Goal: Information Seeking & Learning: Learn about a topic

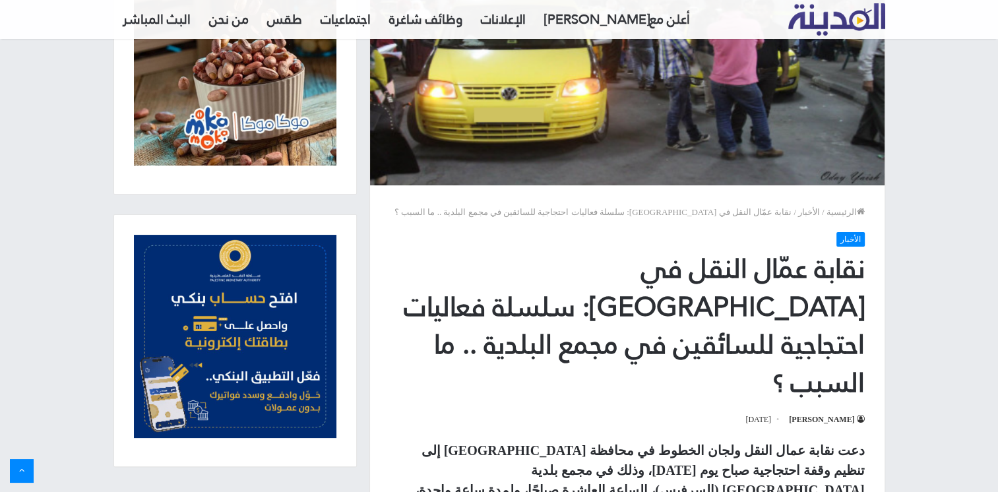
scroll to position [330, 0]
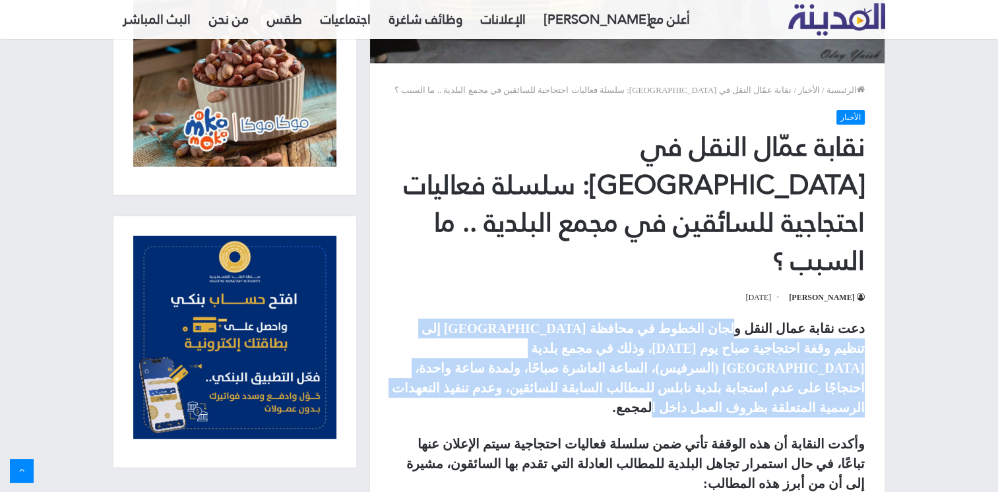
drag, startPoint x: 632, startPoint y: 347, endPoint x: 598, endPoint y: 360, distance: 36.5
click at [598, 360] on p "دعت نقابة عمال النقل ولجان الخطوط في محافظة [GEOGRAPHIC_DATA] إلى تنظيم وقفة اح…" at bounding box center [627, 368] width 475 height 99
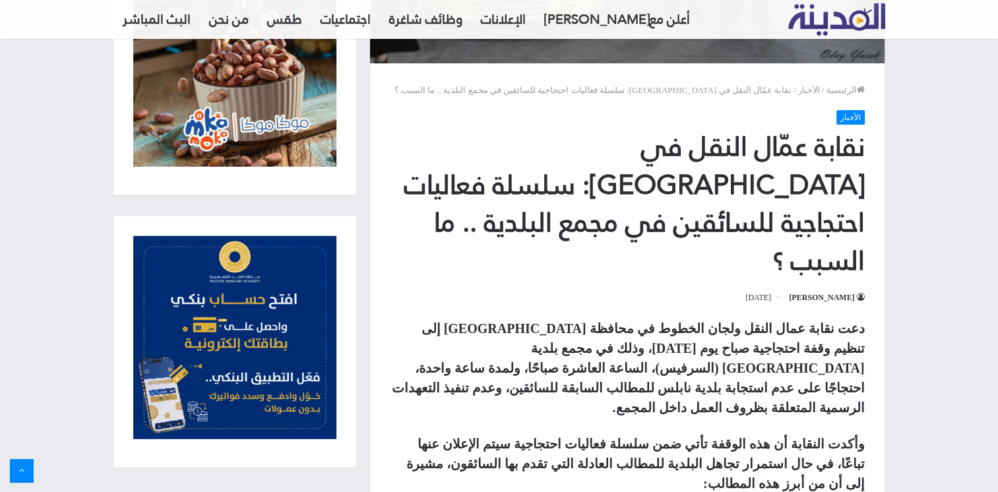
drag, startPoint x: 598, startPoint y: 360, endPoint x: 660, endPoint y: 360, distance: 62.0
click at [660, 360] on p "دعت نقابة عمال النقل ولجان الخطوط في محافظة [GEOGRAPHIC_DATA] إلى تنظيم وقفة اح…" at bounding box center [627, 368] width 475 height 99
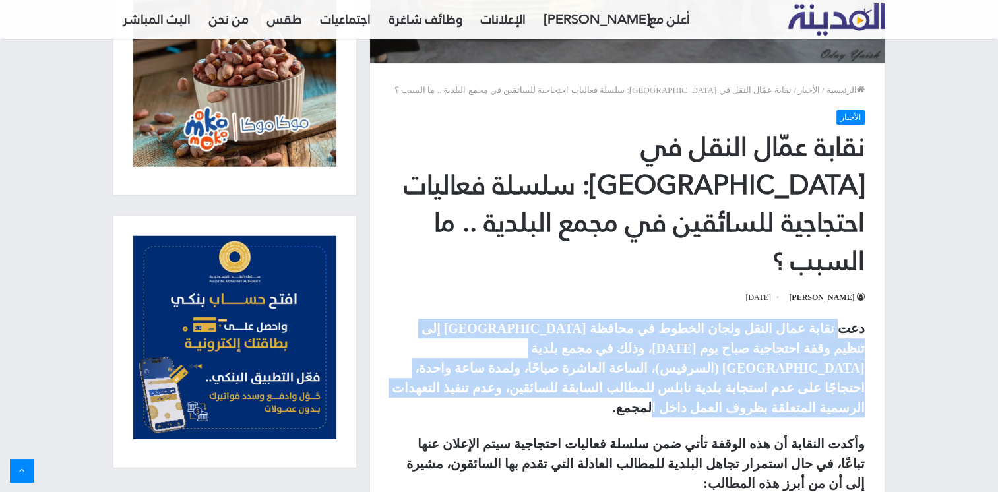
drag, startPoint x: 843, startPoint y: 293, endPoint x: 702, endPoint y: 355, distance: 154.2
click at [702, 355] on p "دعت نقابة عمال النقل ولجان الخطوط في محافظة [GEOGRAPHIC_DATA] إلى تنظيم وقفة اح…" at bounding box center [627, 368] width 475 height 99
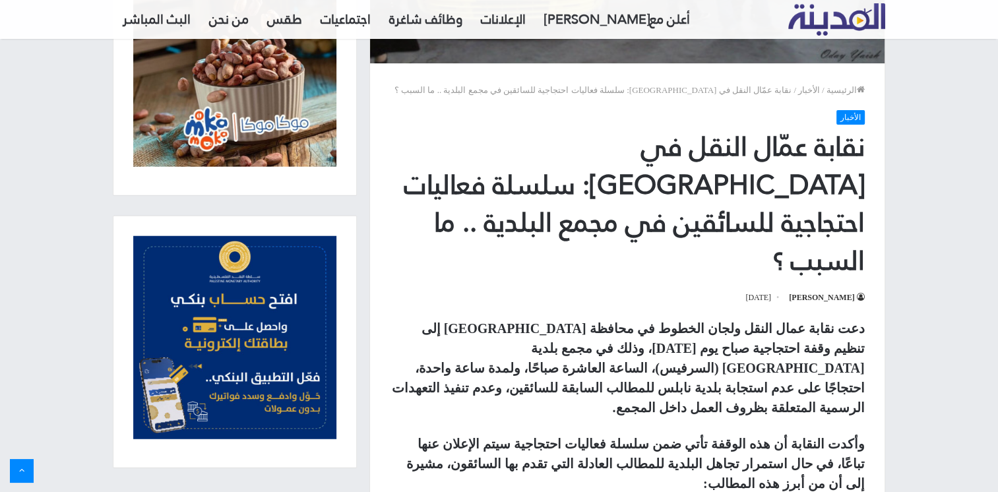
drag, startPoint x: 702, startPoint y: 355, endPoint x: 712, endPoint y: 353, distance: 10.7
click at [712, 353] on p "دعت نقابة عمال النقل ولجان الخطوط في محافظة [GEOGRAPHIC_DATA] إلى تنظيم وقفة اح…" at bounding box center [627, 368] width 475 height 99
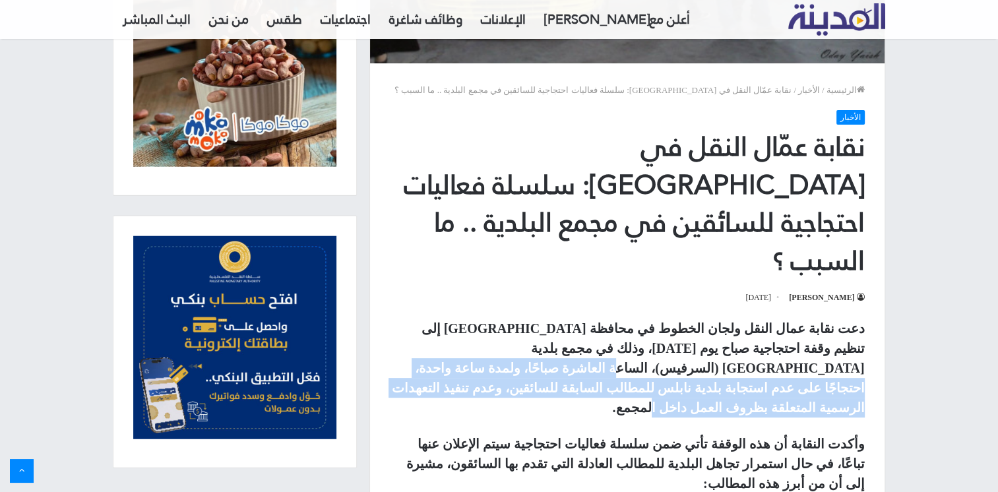
drag, startPoint x: 595, startPoint y: 320, endPoint x: 549, endPoint y: 346, distance: 52.3
click at [549, 346] on p "دعت نقابة عمال النقل ولجان الخطوط في محافظة [GEOGRAPHIC_DATA] إلى تنظيم وقفة اح…" at bounding box center [627, 368] width 475 height 99
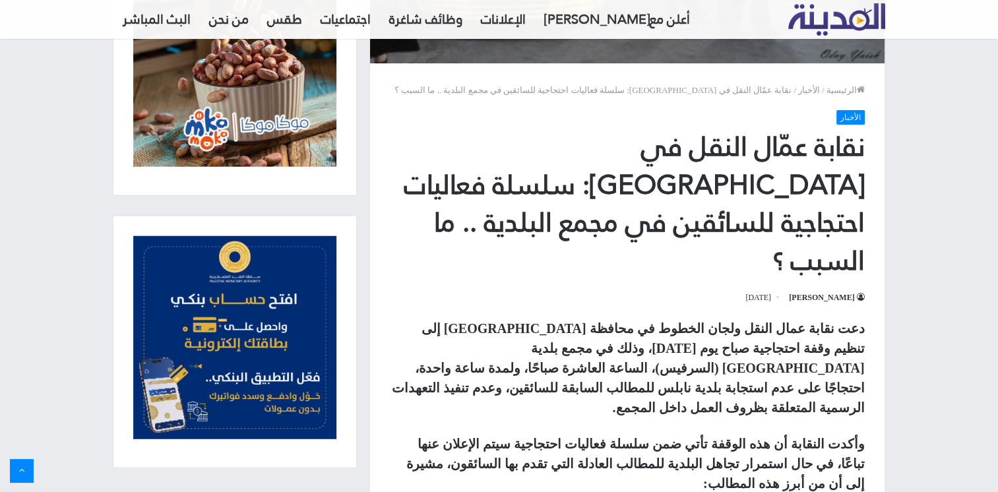
drag, startPoint x: 549, startPoint y: 346, endPoint x: 639, endPoint y: 347, distance: 89.1
click at [639, 347] on p "دعت نقابة عمال النقل ولجان الخطوط في محافظة [GEOGRAPHIC_DATA] إلى تنظيم وقفة اح…" at bounding box center [627, 368] width 475 height 99
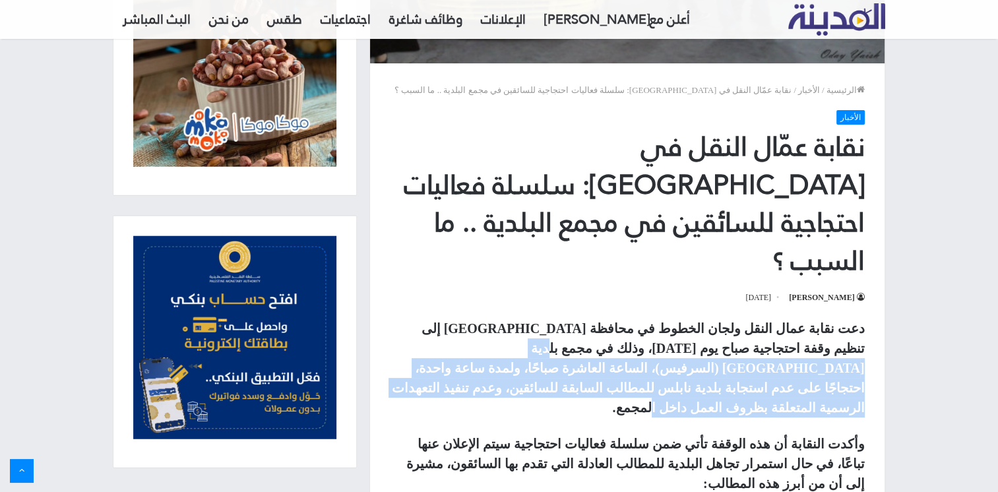
drag, startPoint x: 718, startPoint y: 340, endPoint x: 693, endPoint y: 352, distance: 27.7
click at [693, 352] on p "دعت نقابة عمال النقل ولجان الخطوط في محافظة [GEOGRAPHIC_DATA] إلى تنظيم وقفة اح…" at bounding box center [627, 368] width 475 height 99
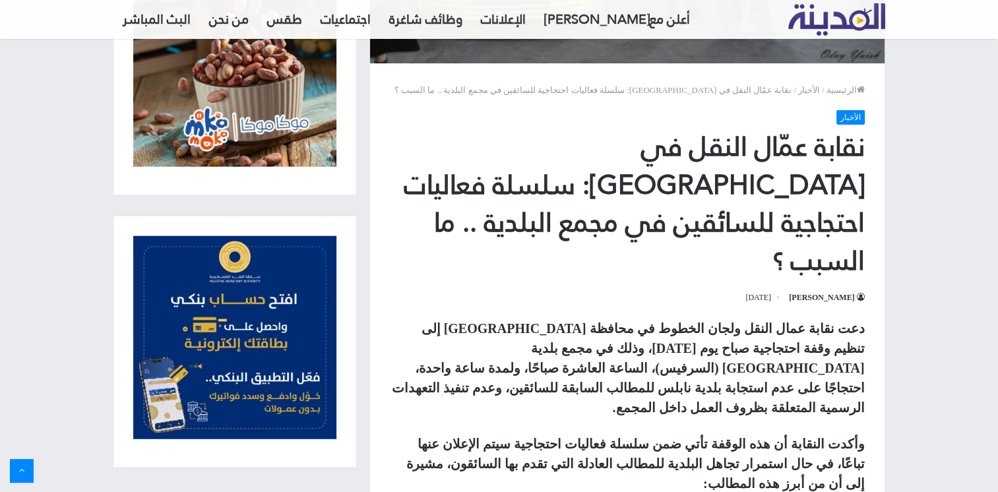
drag, startPoint x: 693, startPoint y: 352, endPoint x: 711, endPoint y: 350, distance: 18.6
click at [710, 350] on p "دعت نقابة عمال النقل ولجان الخطوط في محافظة [GEOGRAPHIC_DATA] إلى تنظيم وقفة اح…" at bounding box center [627, 368] width 475 height 99
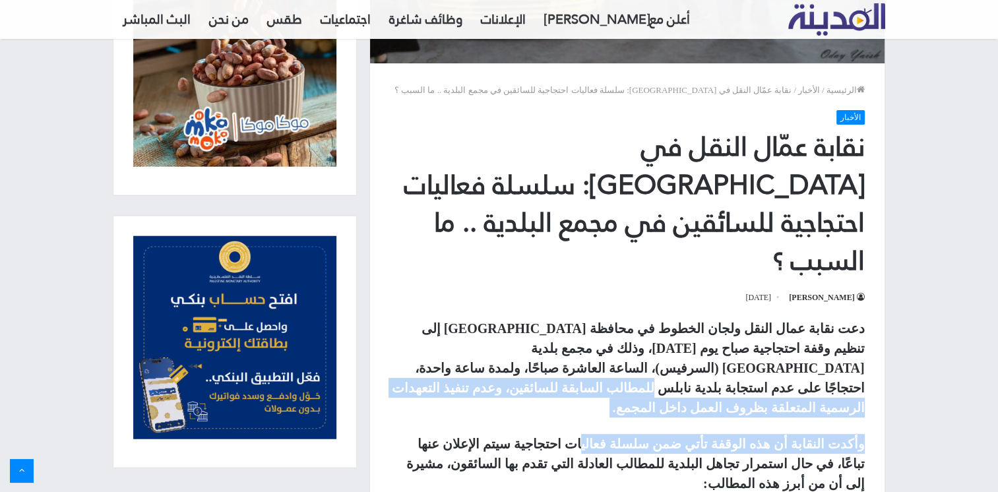
drag, startPoint x: 731, startPoint y: 327, endPoint x: 646, endPoint y: 363, distance: 91.9
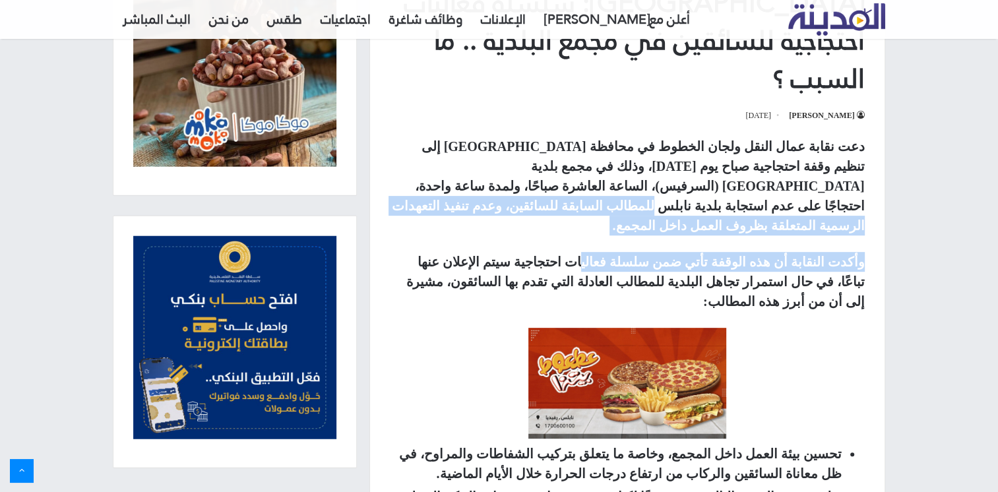
scroll to position [528, 0]
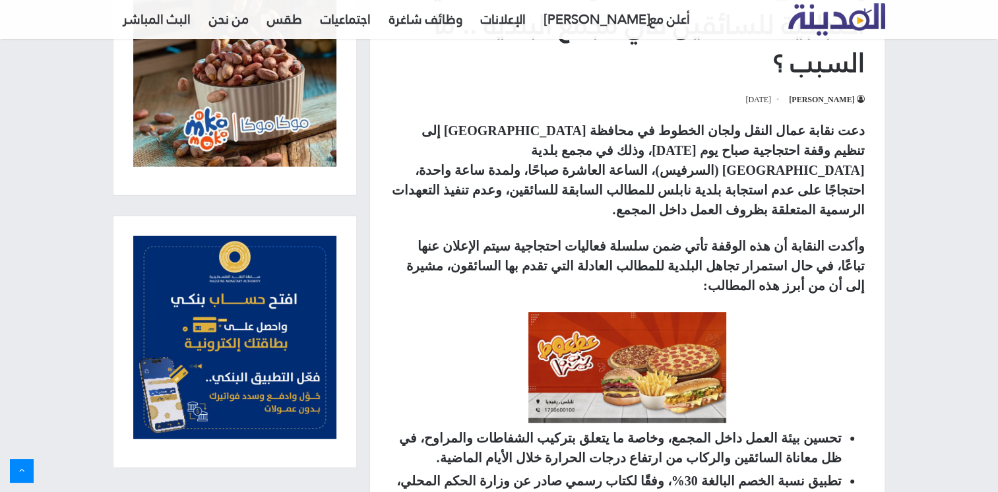
click at [802, 312] on link at bounding box center [627, 367] width 475 height 111
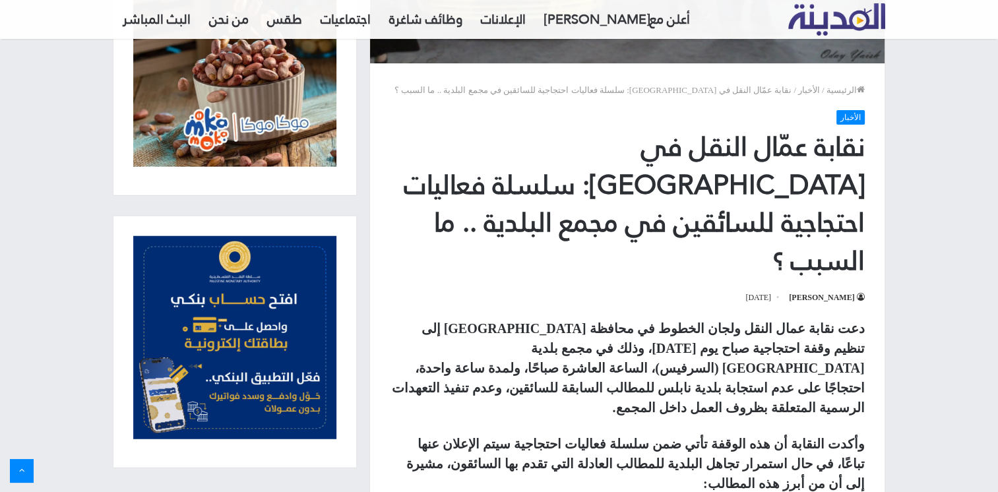
scroll to position [528, 0]
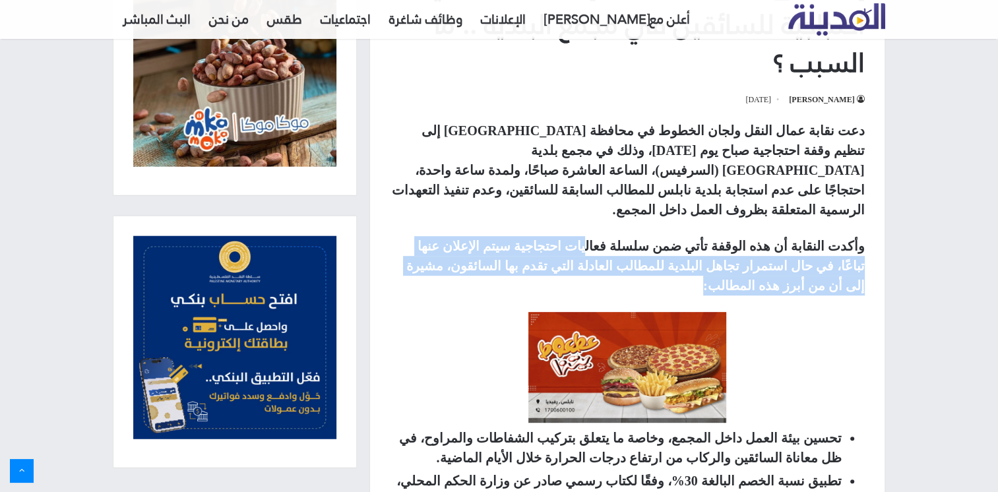
drag, startPoint x: 650, startPoint y: 195, endPoint x: 484, endPoint y: 218, distance: 168.4
click at [484, 236] on p "وأكدت النقابة أن هذه الوقفة تأتي ضمن سلسلة فعاليات احتجاجية سيتم الإعلان عنها ت…" at bounding box center [627, 265] width 475 height 59
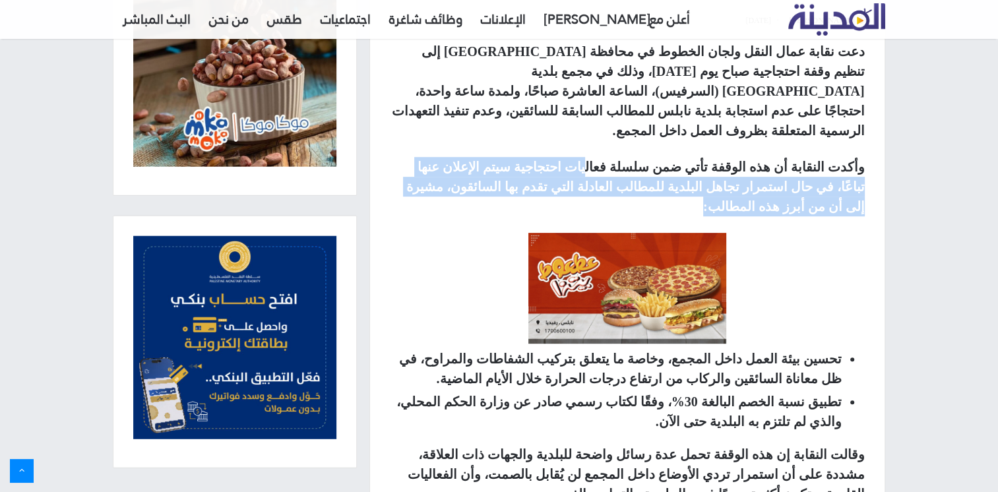
scroll to position [660, 0]
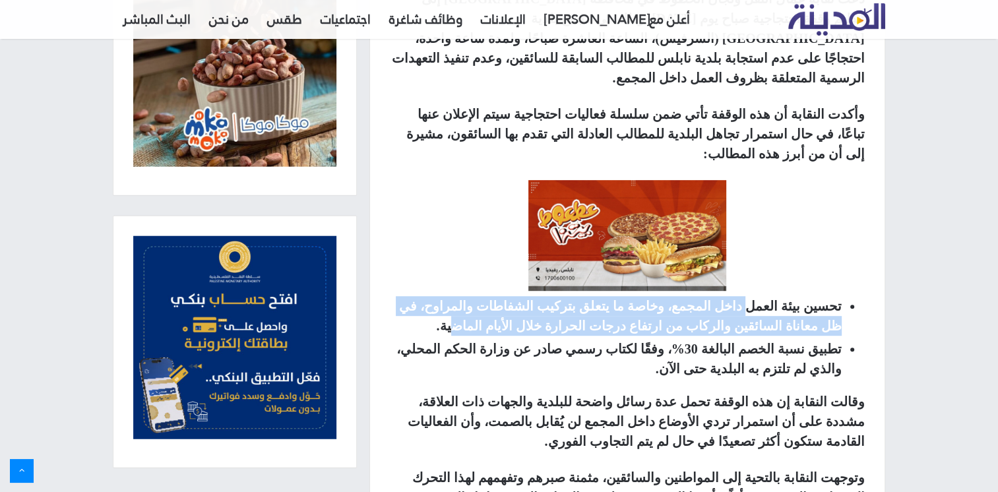
drag, startPoint x: 768, startPoint y: 234, endPoint x: 623, endPoint y: 254, distance: 146.6
click at [623, 299] on strong "تحسين بيئة العمل داخل المجمع، وخاصة ما يتعلق بتركيب الشفاطات والمراوح، في ظل مع…" at bounding box center [620, 316] width 443 height 34
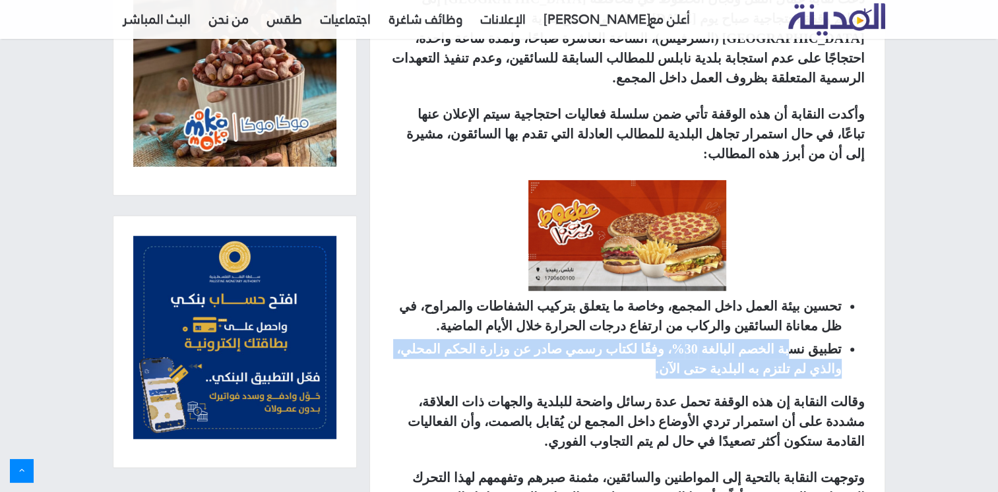
drag, startPoint x: 786, startPoint y: 279, endPoint x: 750, endPoint y: 290, distance: 37.8
click at [750, 339] on li "تطبيق نسبة الخصم البالغة 30%، وفقًا لكتاب رسمي صادر عن وزارة الحكم المحلي، والذ…" at bounding box center [616, 359] width 452 height 40
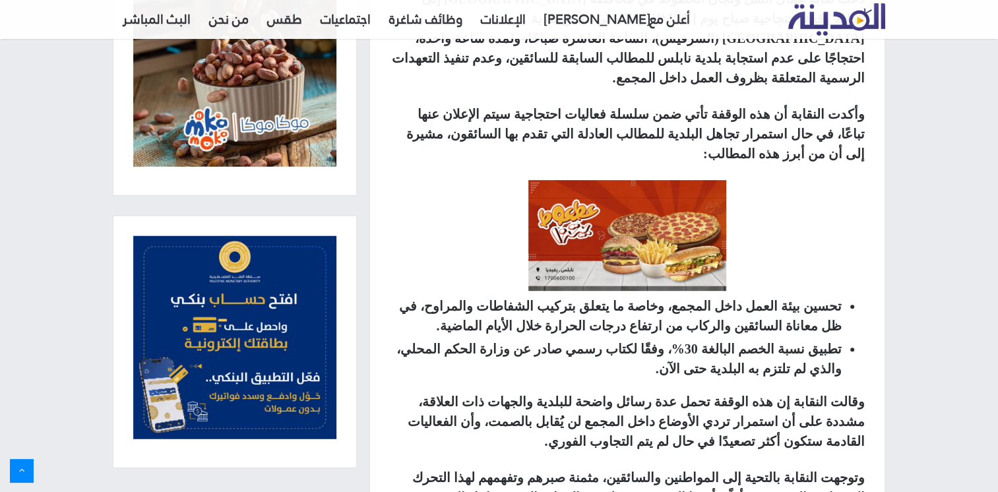
drag, startPoint x: 750, startPoint y: 290, endPoint x: 723, endPoint y: 298, distance: 28.4
click at [723, 339] on li "تطبيق نسبة الخصم البالغة 30%، وفقًا لكتاب رسمي صادر عن وزارة الحكم المحلي، والذ…" at bounding box center [616, 359] width 452 height 40
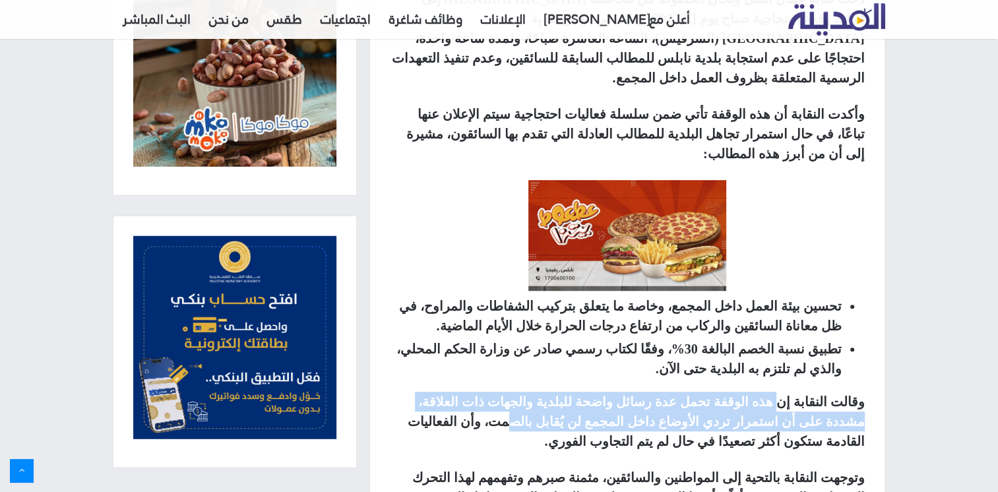
drag, startPoint x: 734, startPoint y: 348, endPoint x: 714, endPoint y: 354, distance: 21.3
click at [714, 392] on p "وقالت النقابة إن هذه الوقفة تحمل عدة رسائل واضحة للبلدية والجهات ذات العلاقة، م…" at bounding box center [627, 421] width 475 height 59
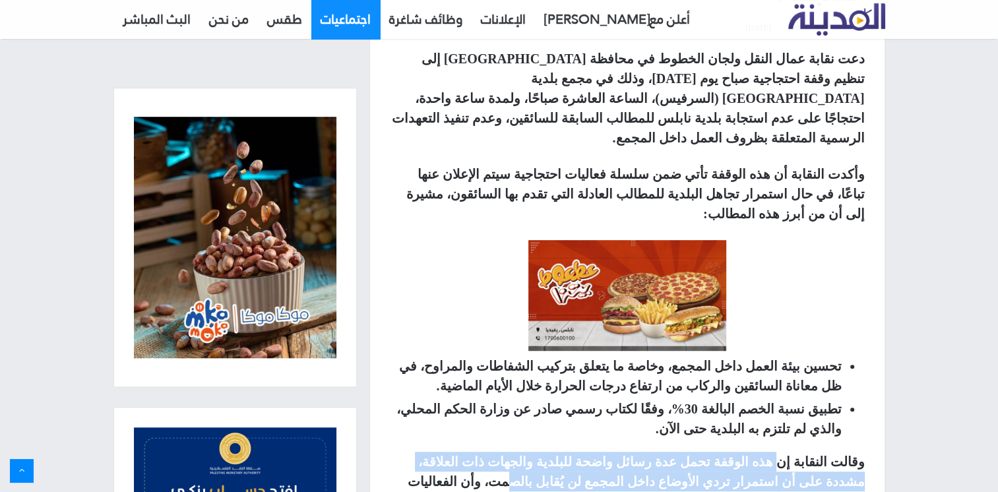
scroll to position [462, 0]
